Goal: Task Accomplishment & Management: Use online tool/utility

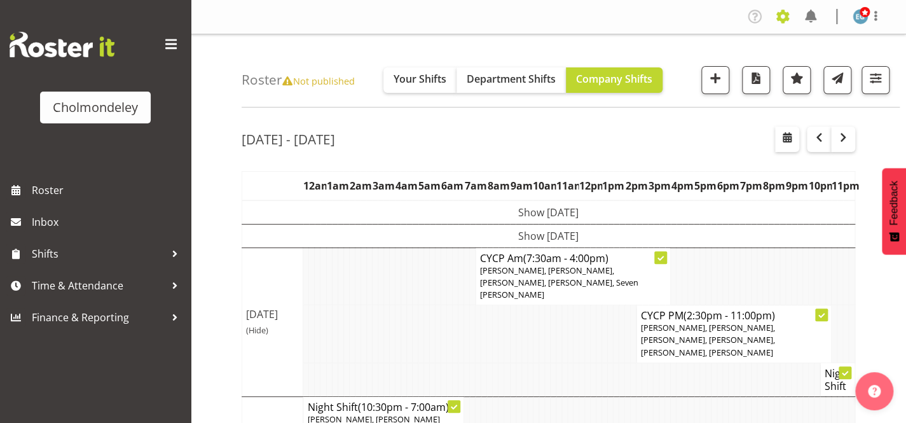
click at [782, 20] on span at bounding box center [783, 16] width 20 height 20
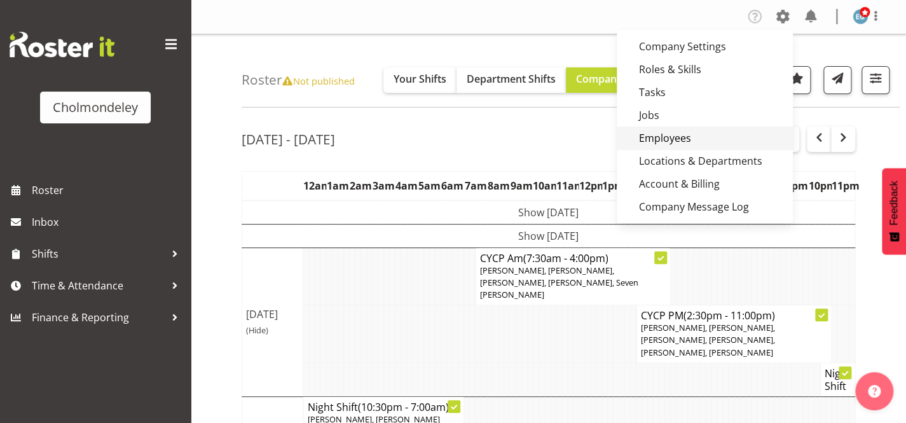
click at [665, 134] on link "Employees" at bounding box center [705, 138] width 176 height 23
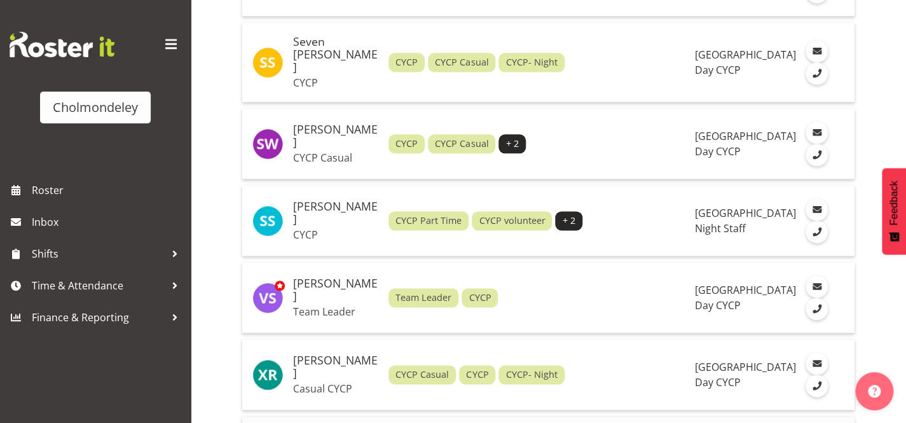
scroll to position [2357, 0]
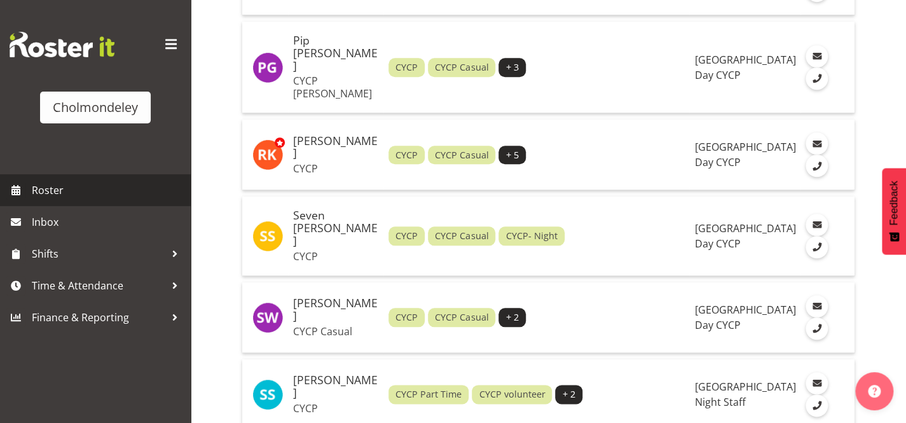
click at [36, 181] on span "Roster" at bounding box center [108, 190] width 153 height 19
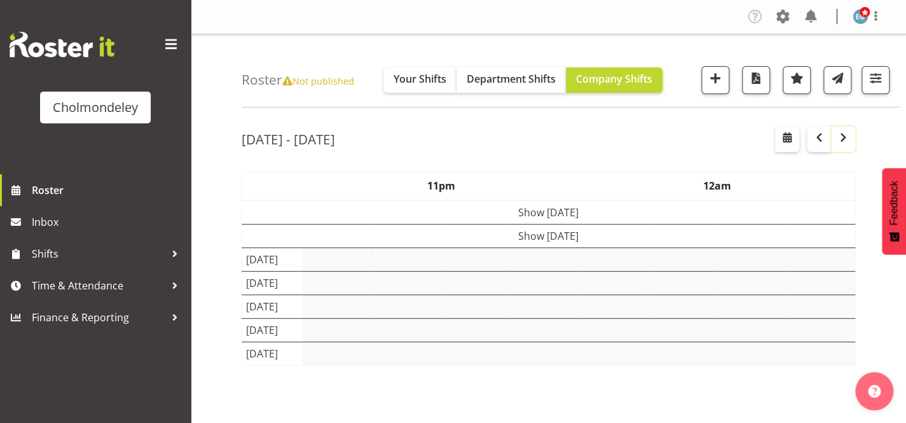
click at [838, 139] on span "button" at bounding box center [843, 137] width 15 height 15
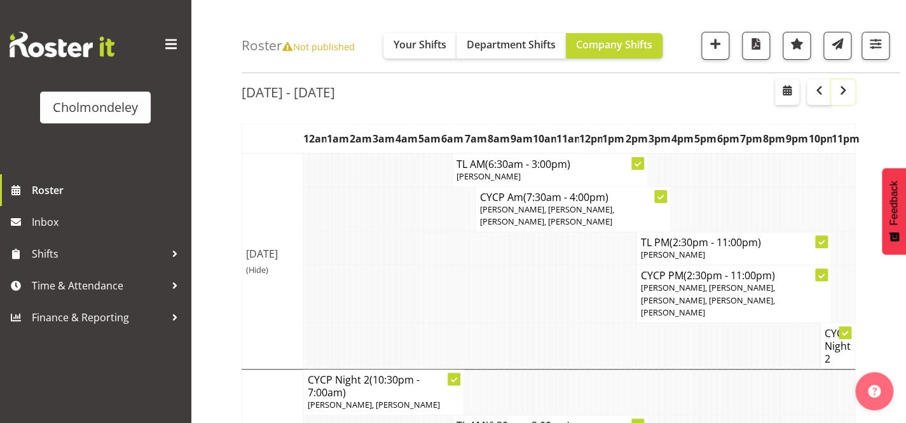
scroll to position [78, 0]
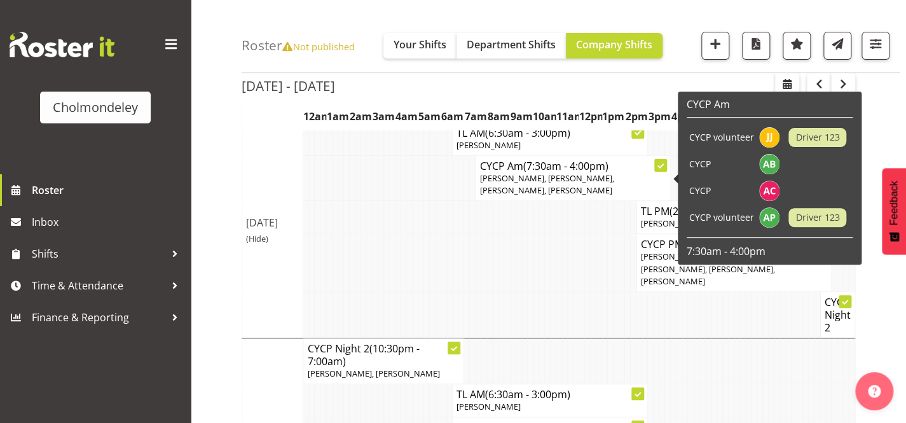
click at [663, 164] on icon at bounding box center [661, 166] width 6 height 6
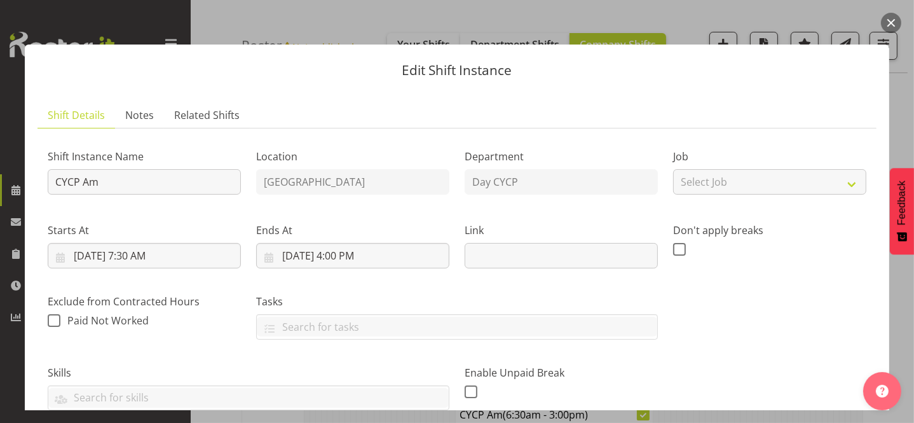
click at [892, 24] on button "button" at bounding box center [891, 23] width 20 height 20
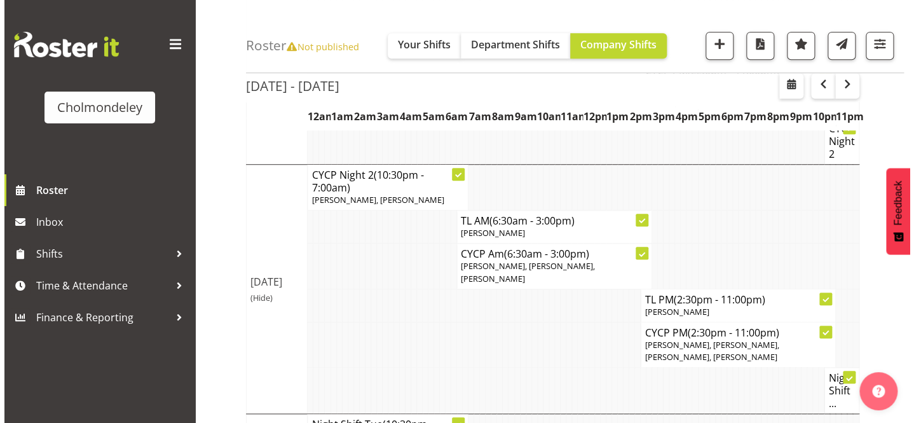
scroll to position [194, 0]
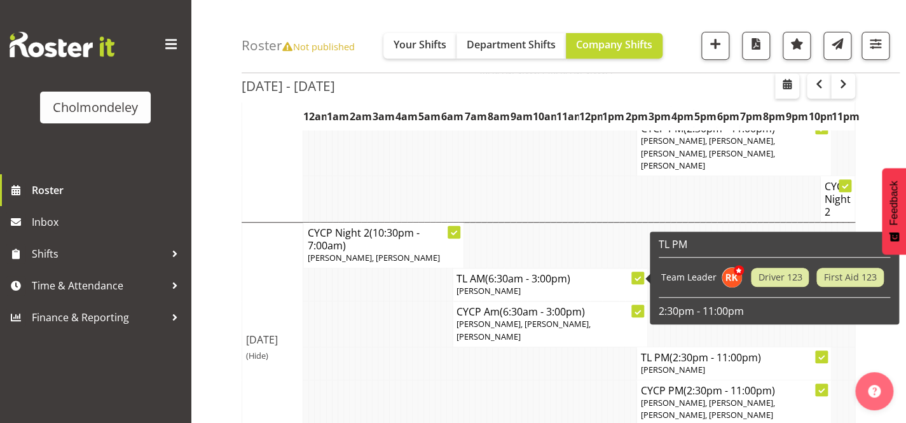
click at [632, 272] on div at bounding box center [637, 278] width 13 height 13
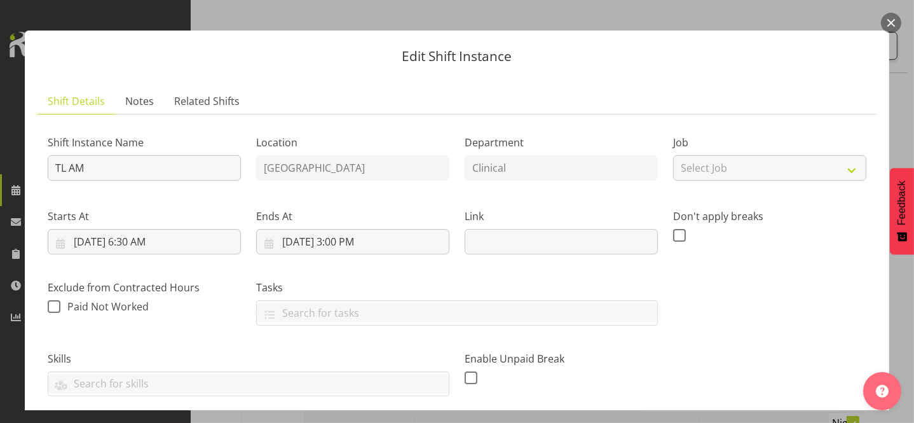
scroll to position [0, 0]
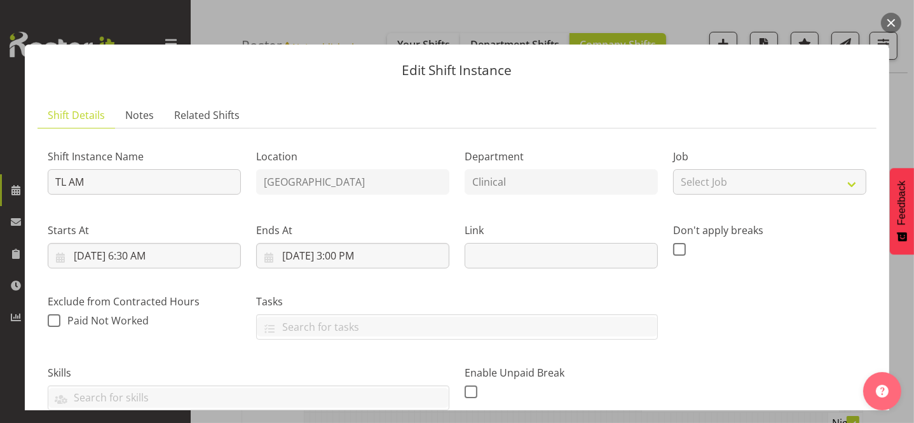
click at [890, 20] on button "button" at bounding box center [891, 23] width 20 height 20
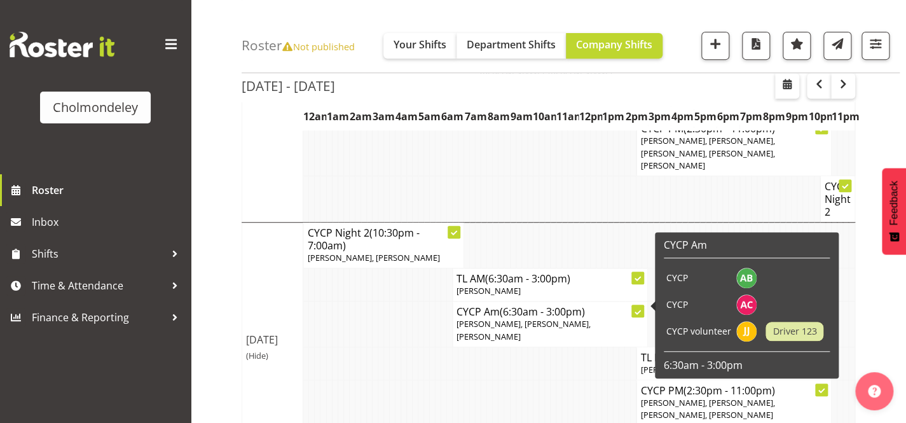
click at [531, 318] on span "Jonatan Jachowitz, Abigail Chessum, Ally Brown" at bounding box center [524, 330] width 134 height 24
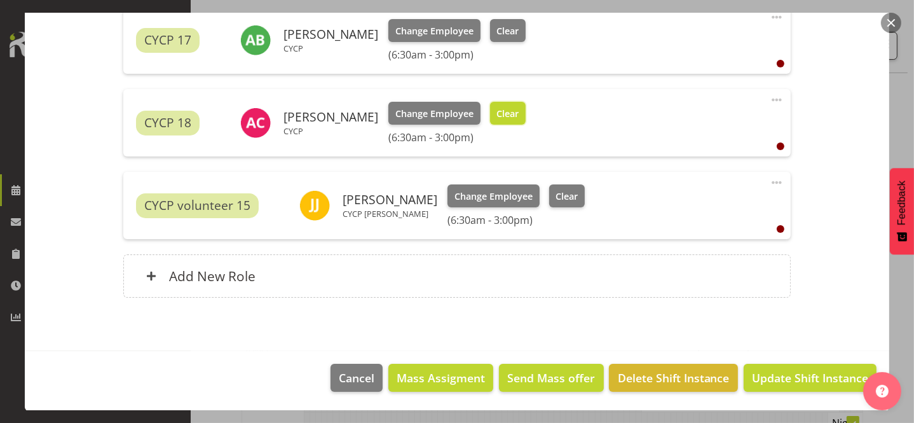
click at [504, 111] on span "Clear" at bounding box center [508, 114] width 22 height 14
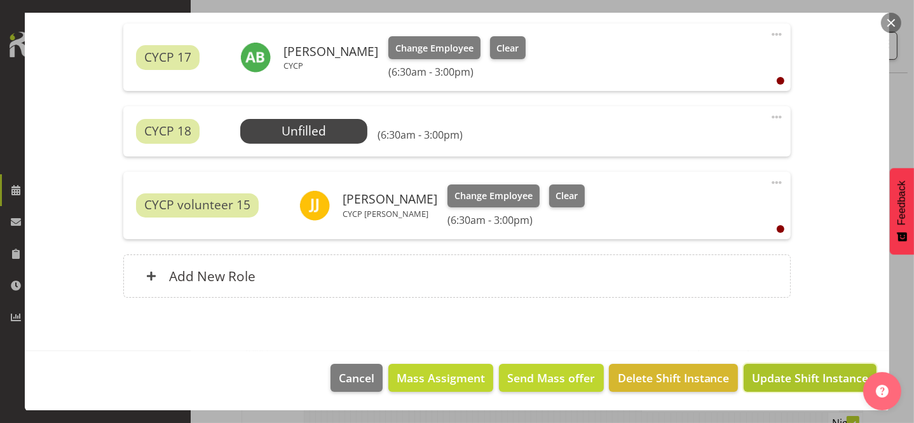
click at [835, 375] on span "Update Shift Instance" at bounding box center [810, 377] width 116 height 17
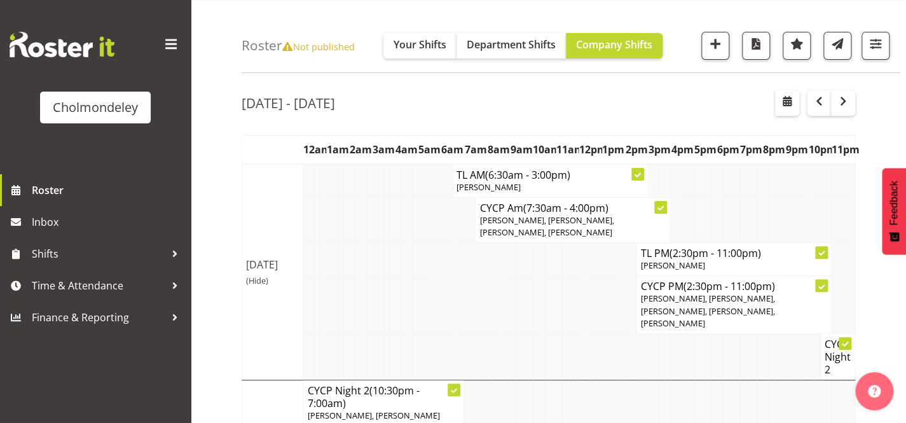
scroll to position [0, 0]
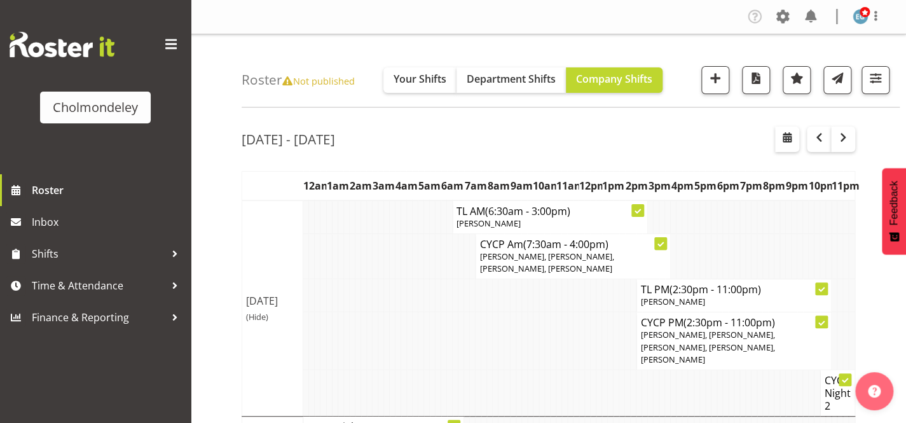
click at [272, 55] on div "Roster Not published Your Shifts Department Shifts Company Shifts All Locations…" at bounding box center [571, 70] width 658 height 73
